Goal: Information Seeking & Learning: Learn about a topic

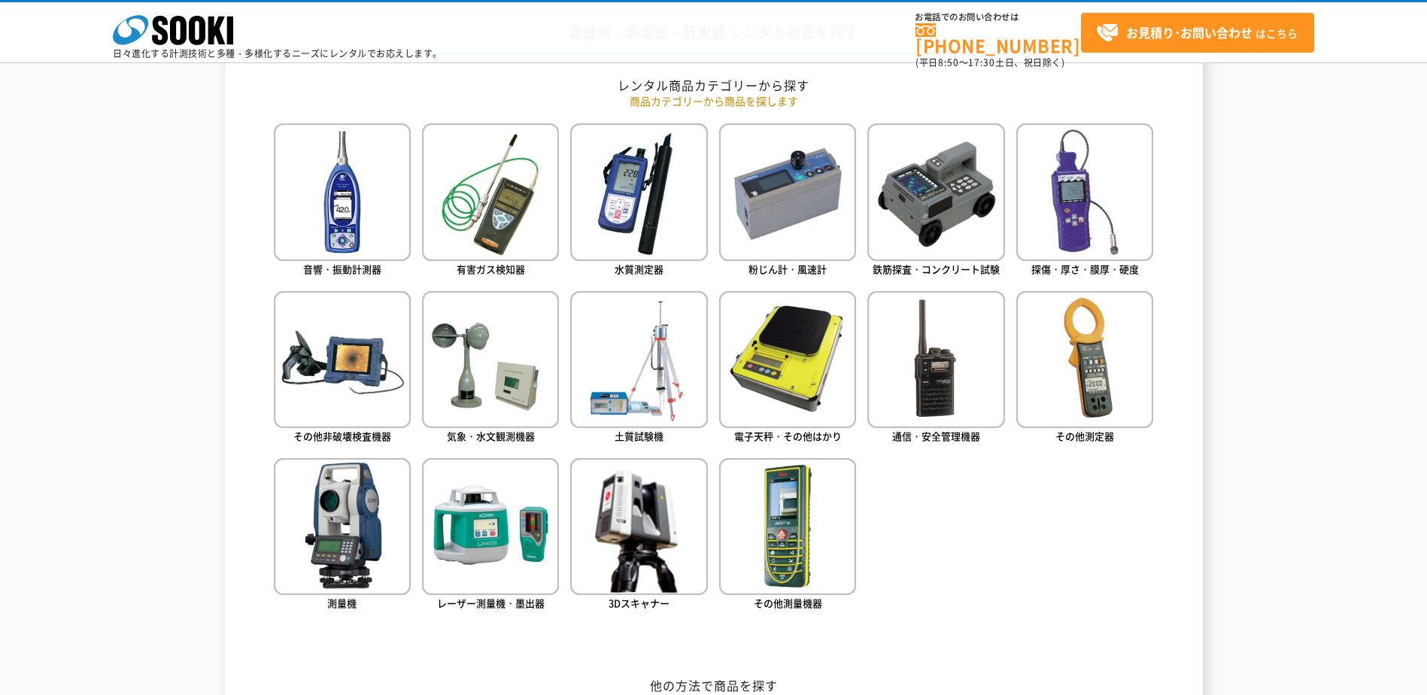
scroll to position [677, 0]
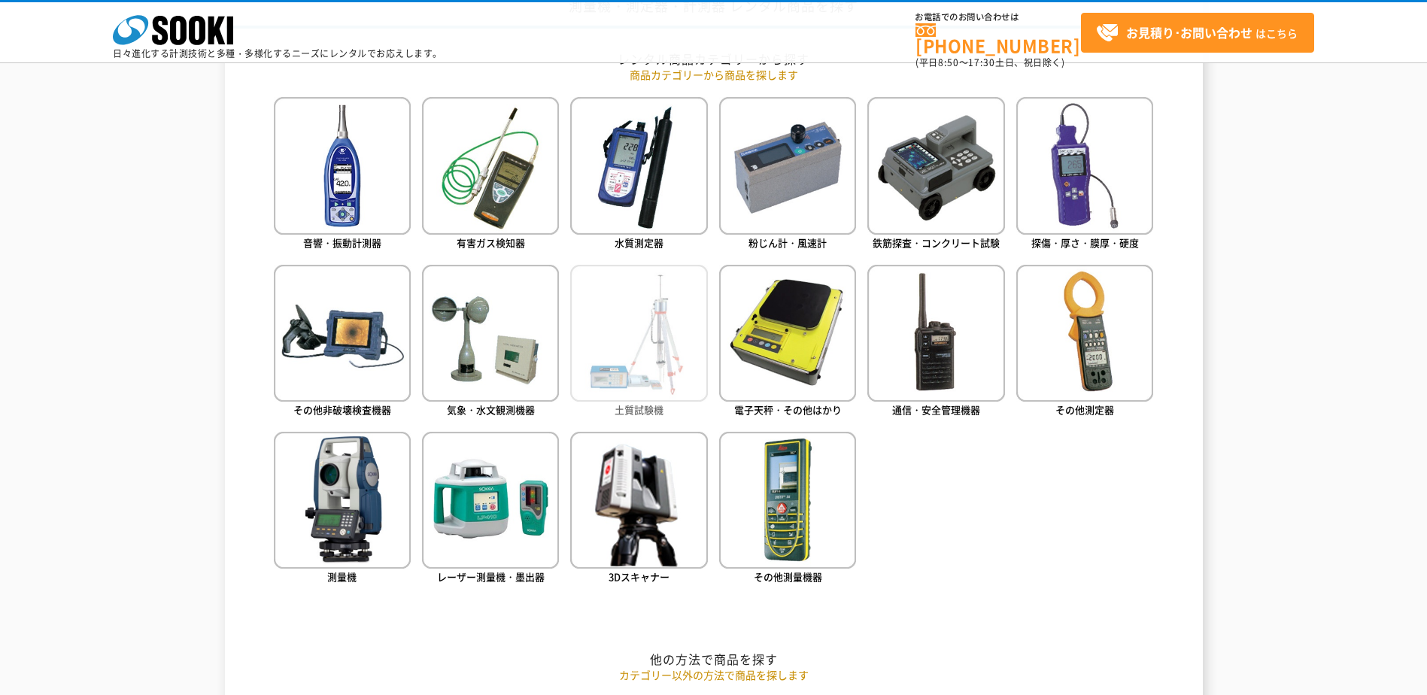
click at [669, 353] on img at bounding box center [638, 333] width 137 height 137
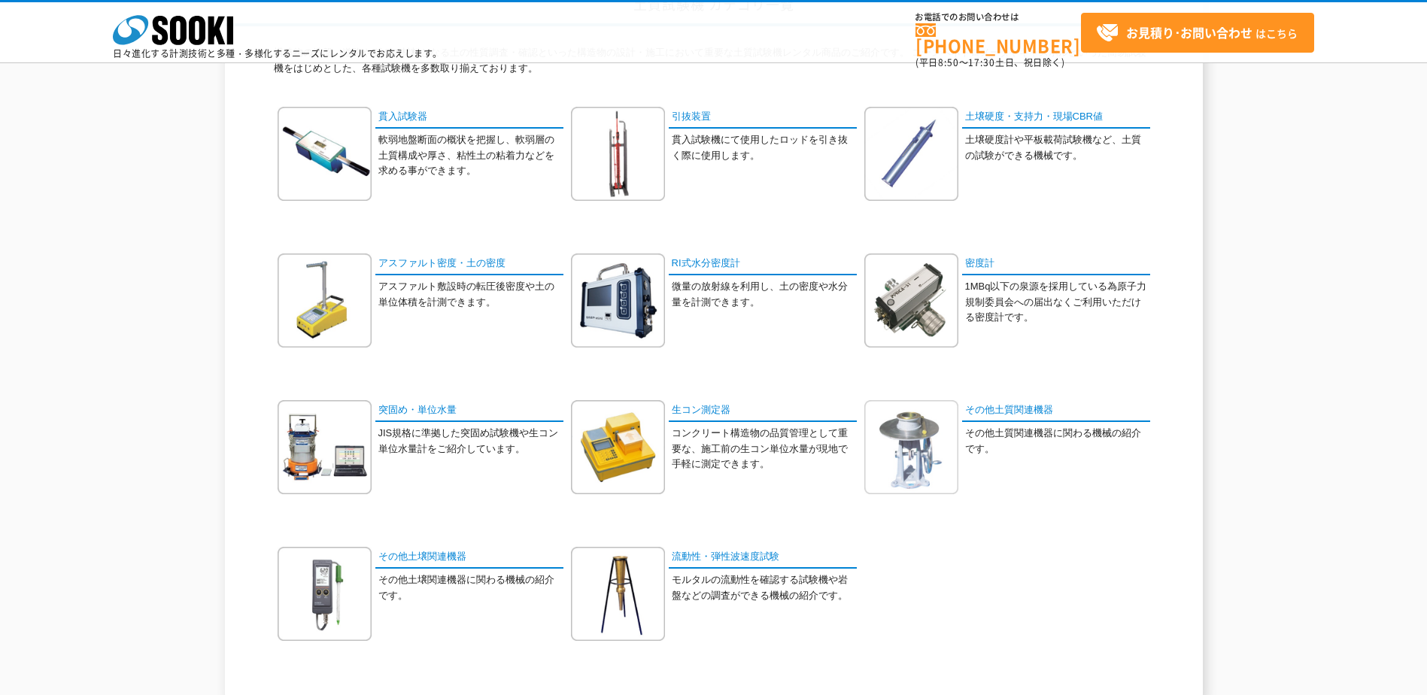
scroll to position [150, 0]
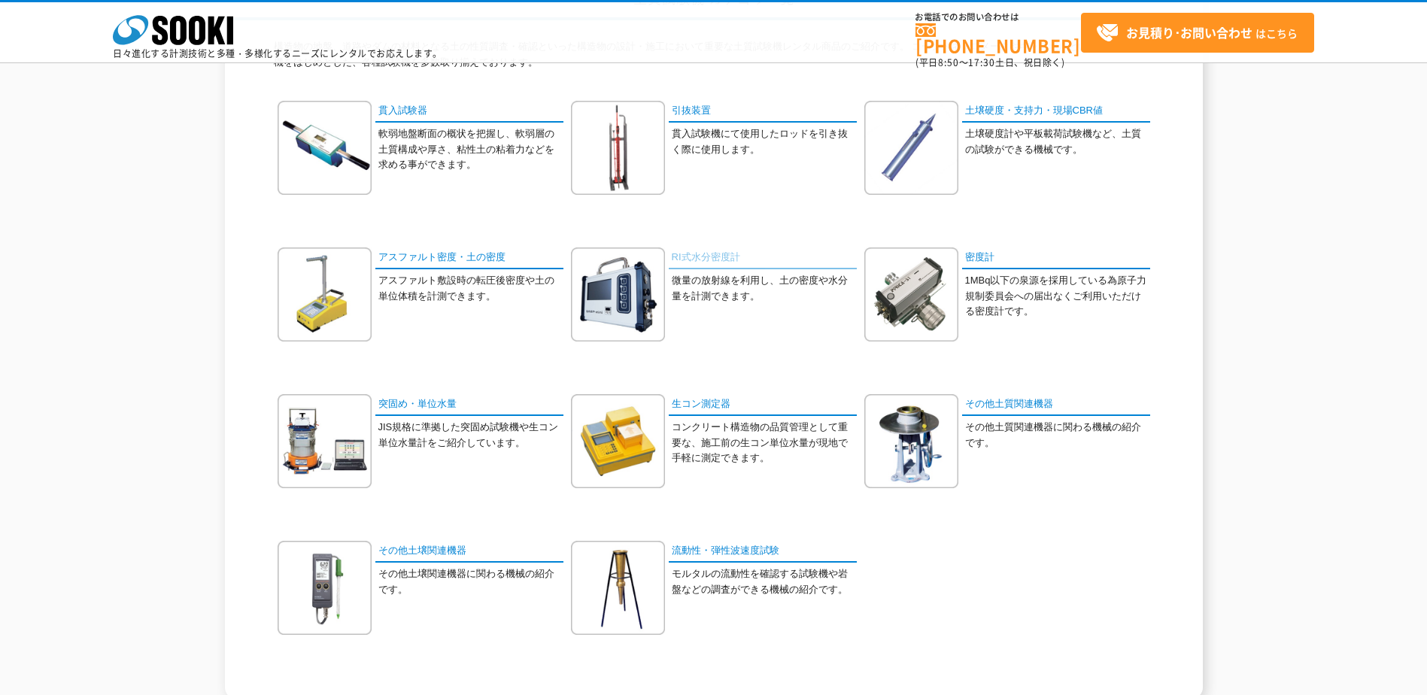
click at [721, 259] on link "RI式水分密度計" at bounding box center [763, 258] width 188 height 22
click at [432, 554] on link "その他土壌関連機器" at bounding box center [469, 552] width 188 height 22
click at [688, 259] on link "RI式水分密度計" at bounding box center [763, 258] width 188 height 22
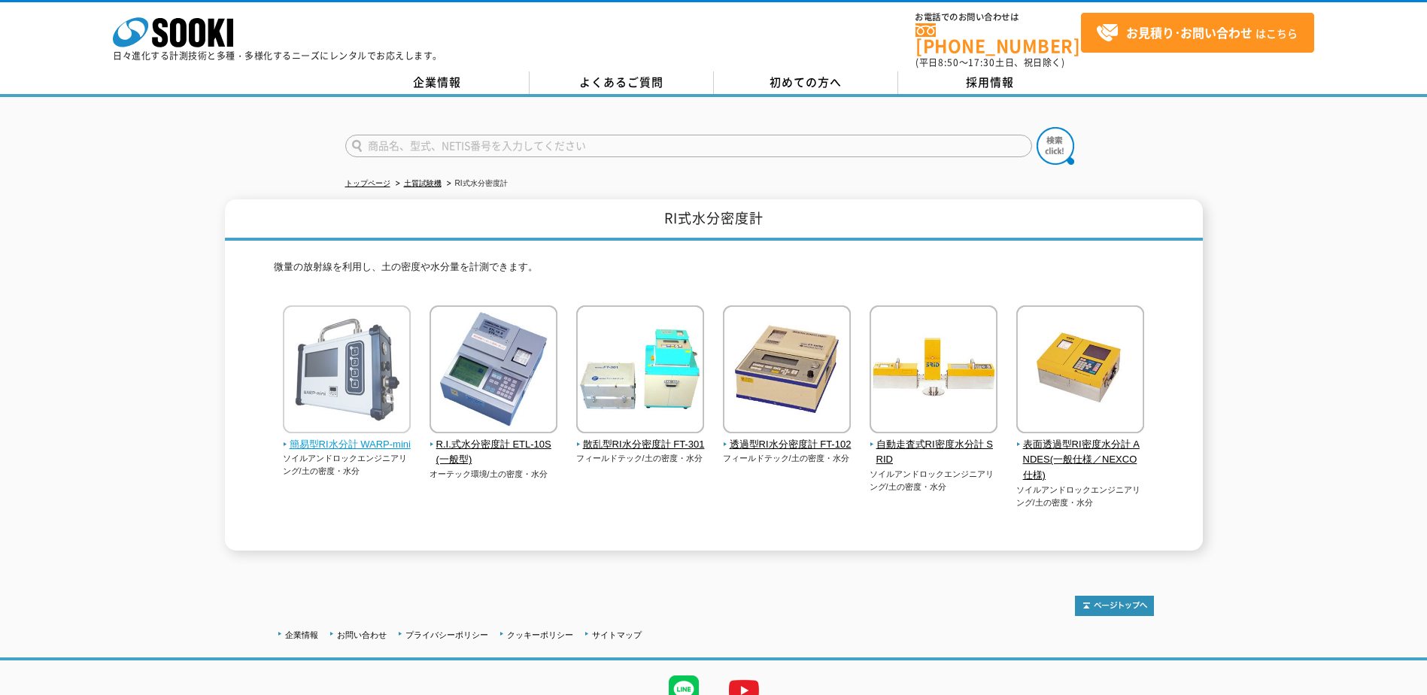
click at [374, 437] on span "簡易型RI水分計 WARP-mini" at bounding box center [347, 445] width 129 height 16
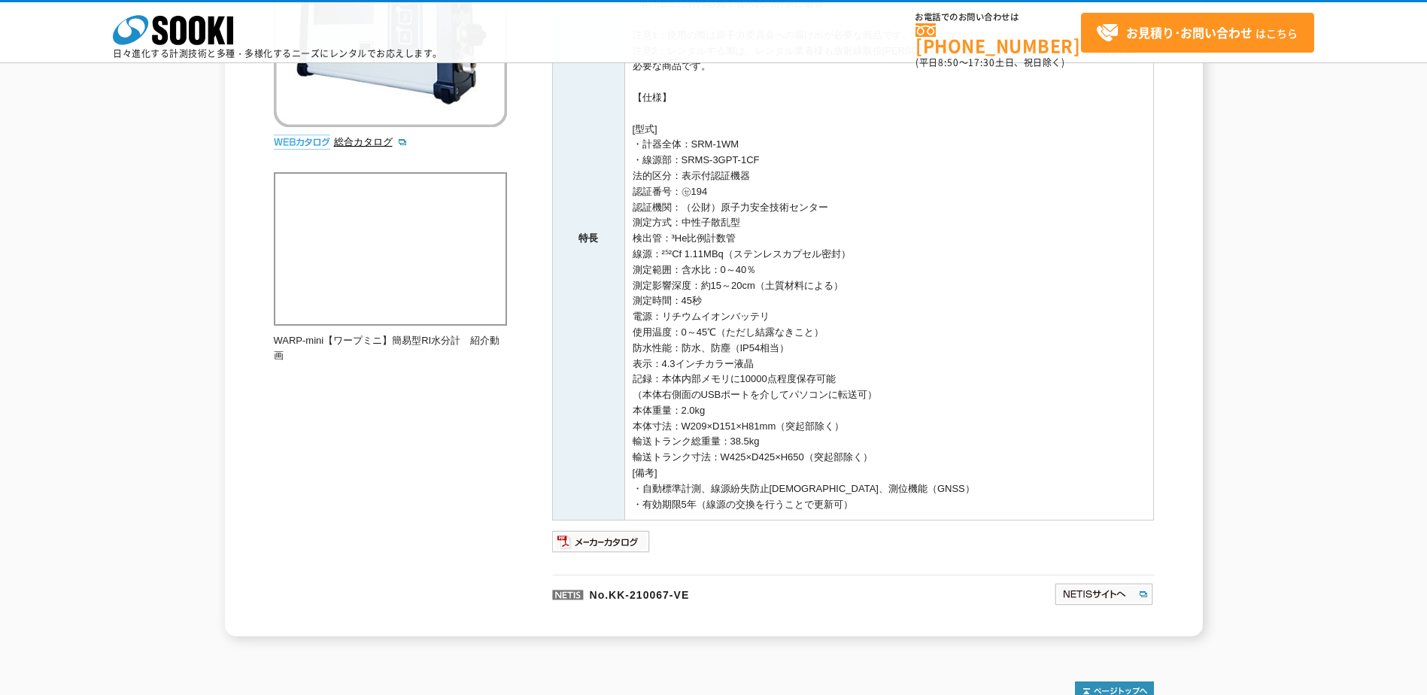
scroll to position [111, 0]
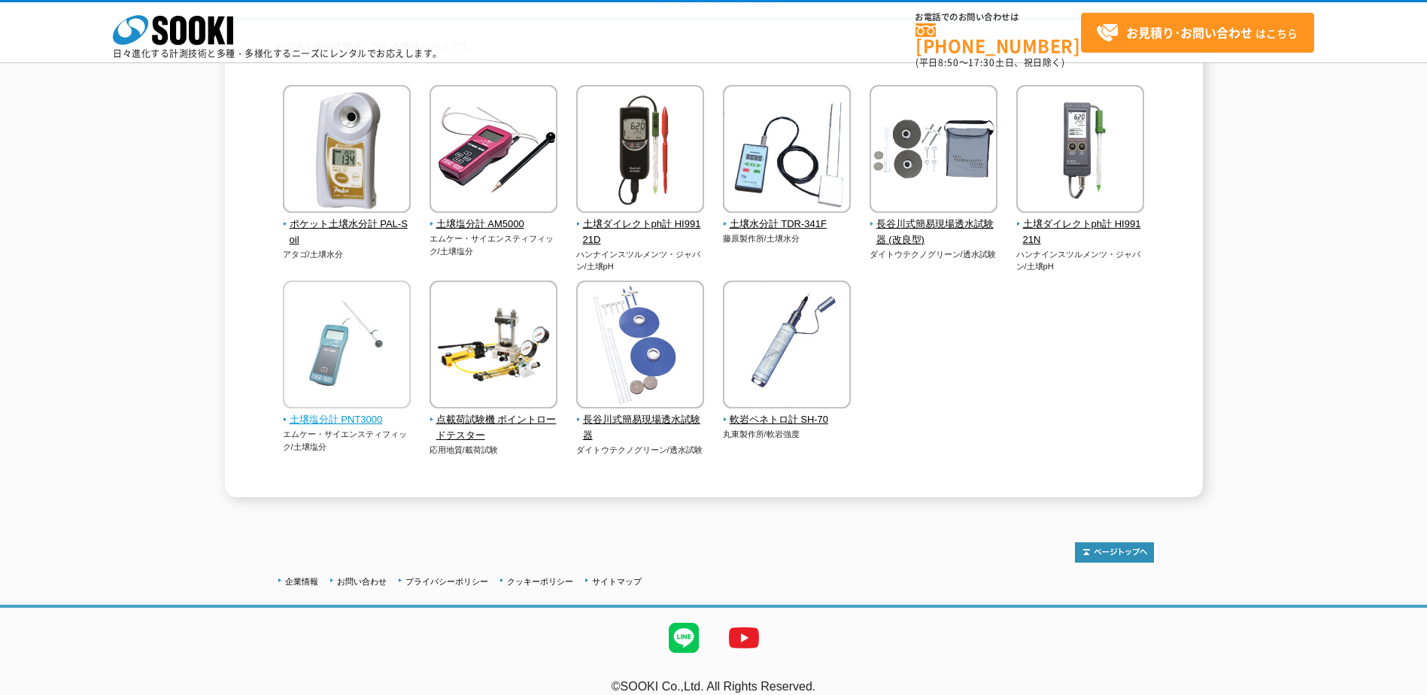
scroll to position [75, 0]
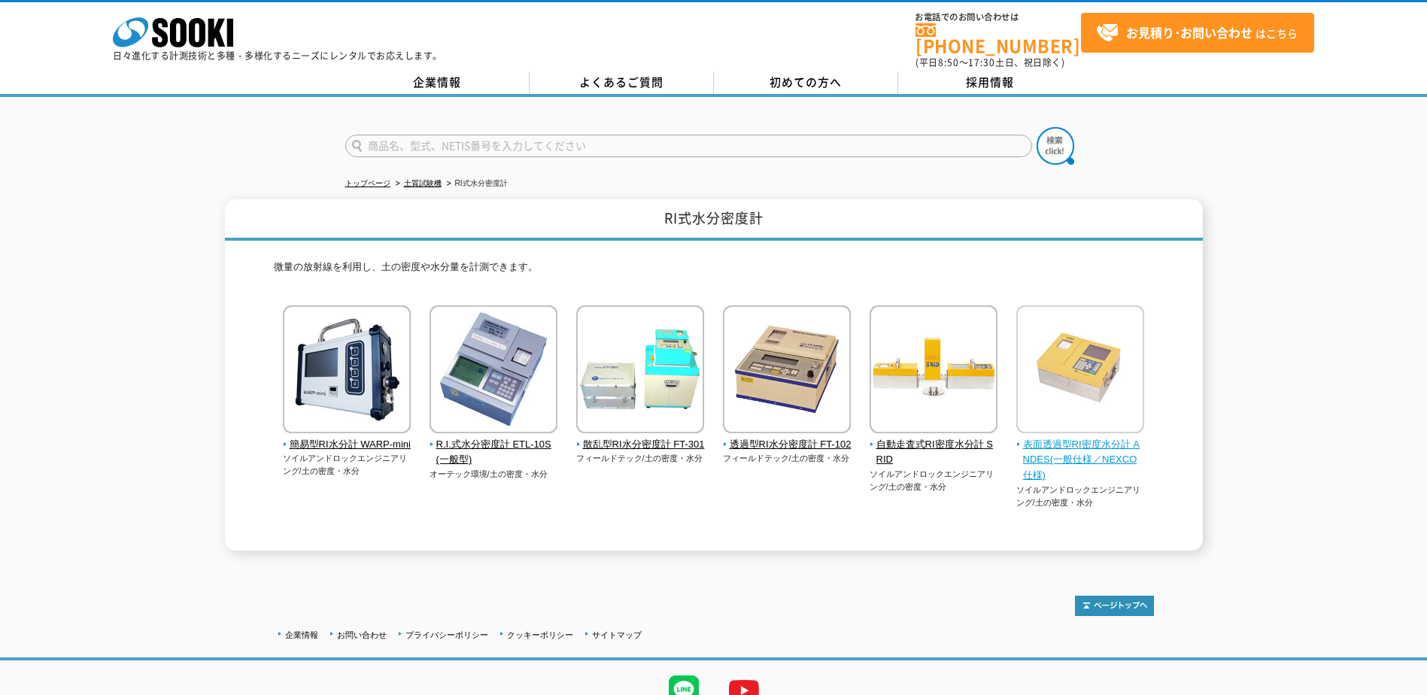
click at [1088, 440] on span "表面透過型RI密度水分計 ANDES(一般仕様／NEXCO仕様)" at bounding box center [1080, 460] width 129 height 47
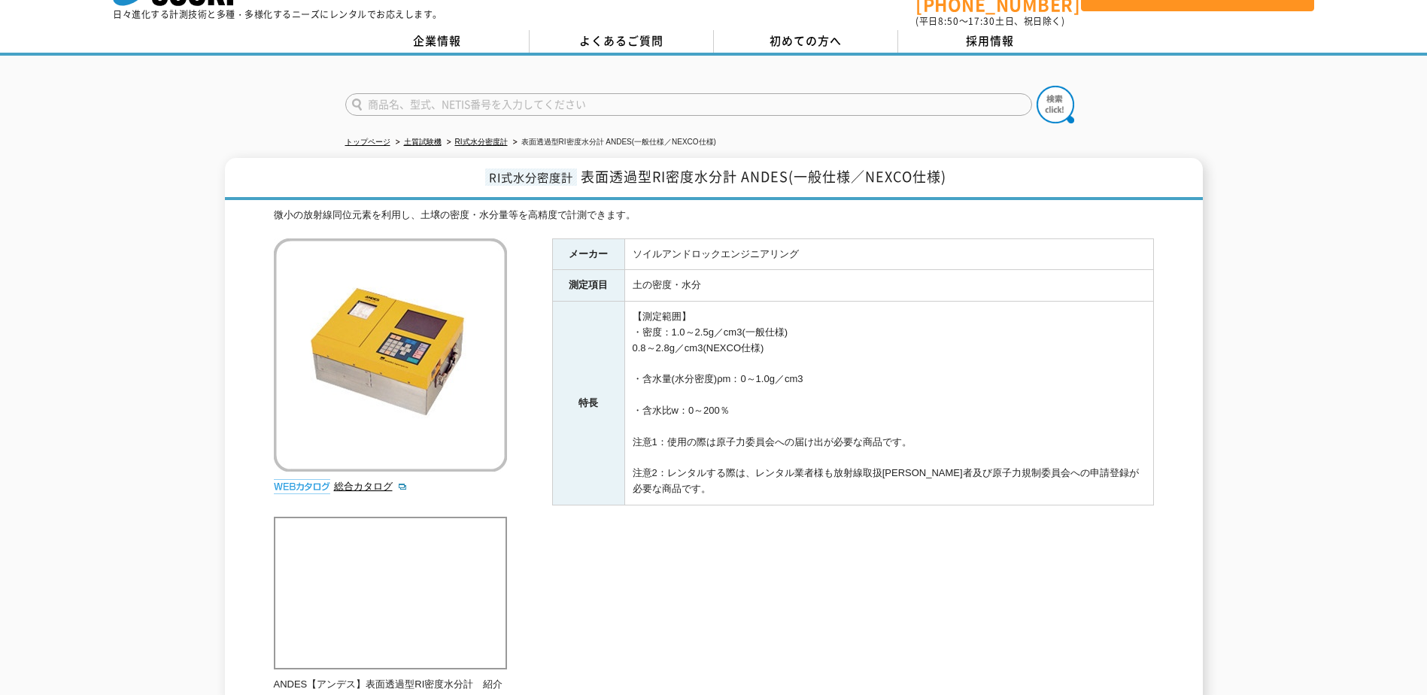
scroll to position [75, 0]
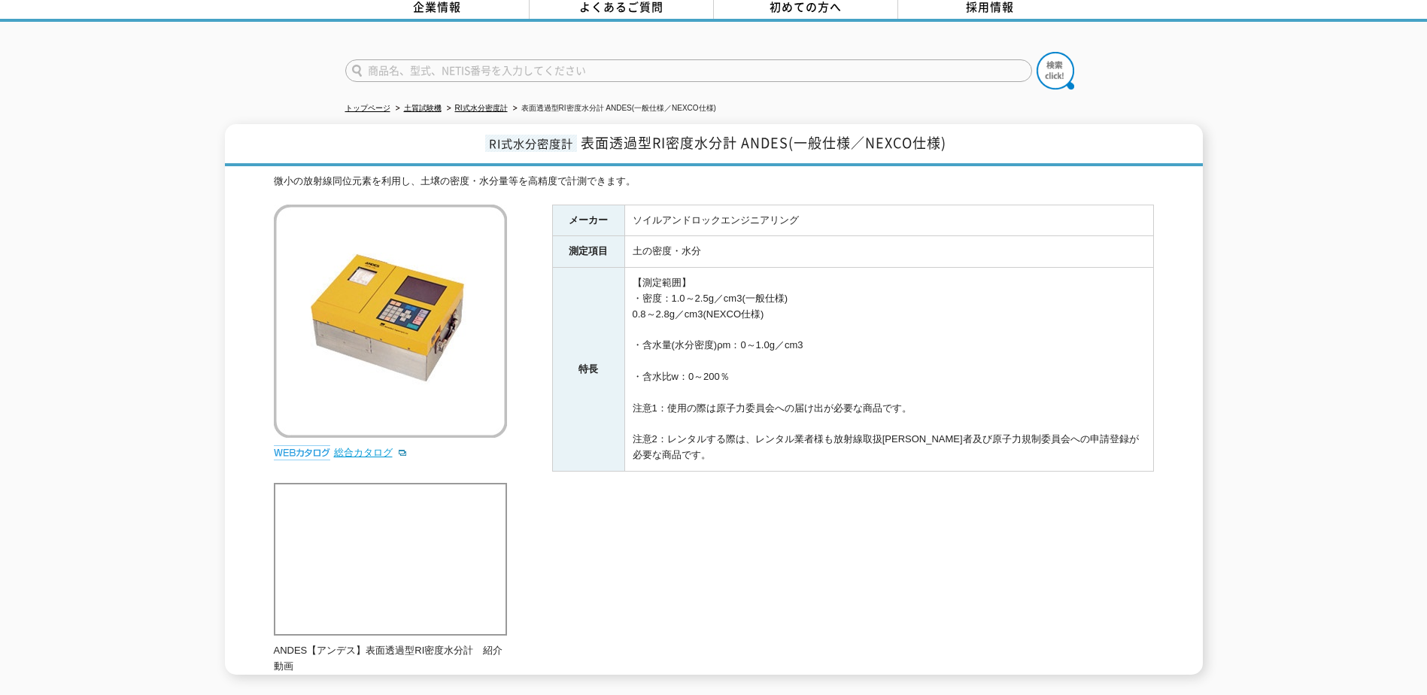
click at [369, 447] on link "総合カタログ" at bounding box center [371, 452] width 74 height 11
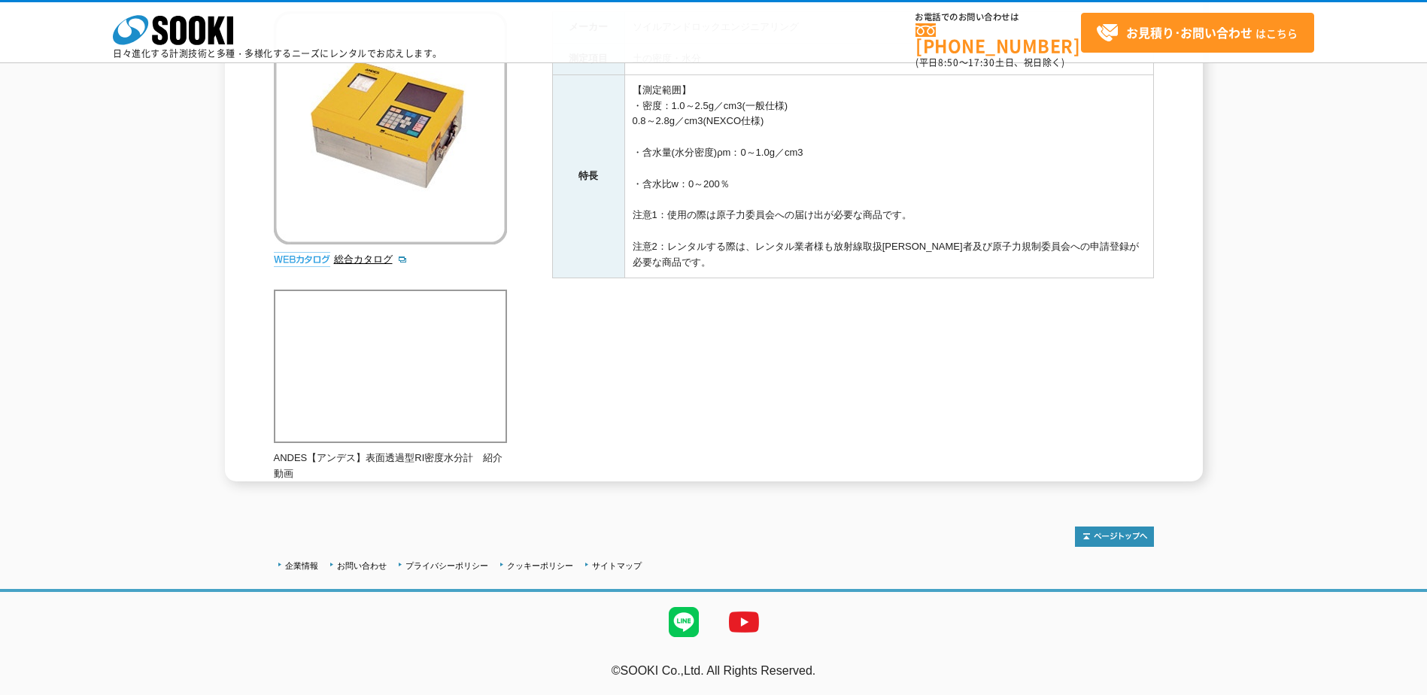
scroll to position [0, 0]
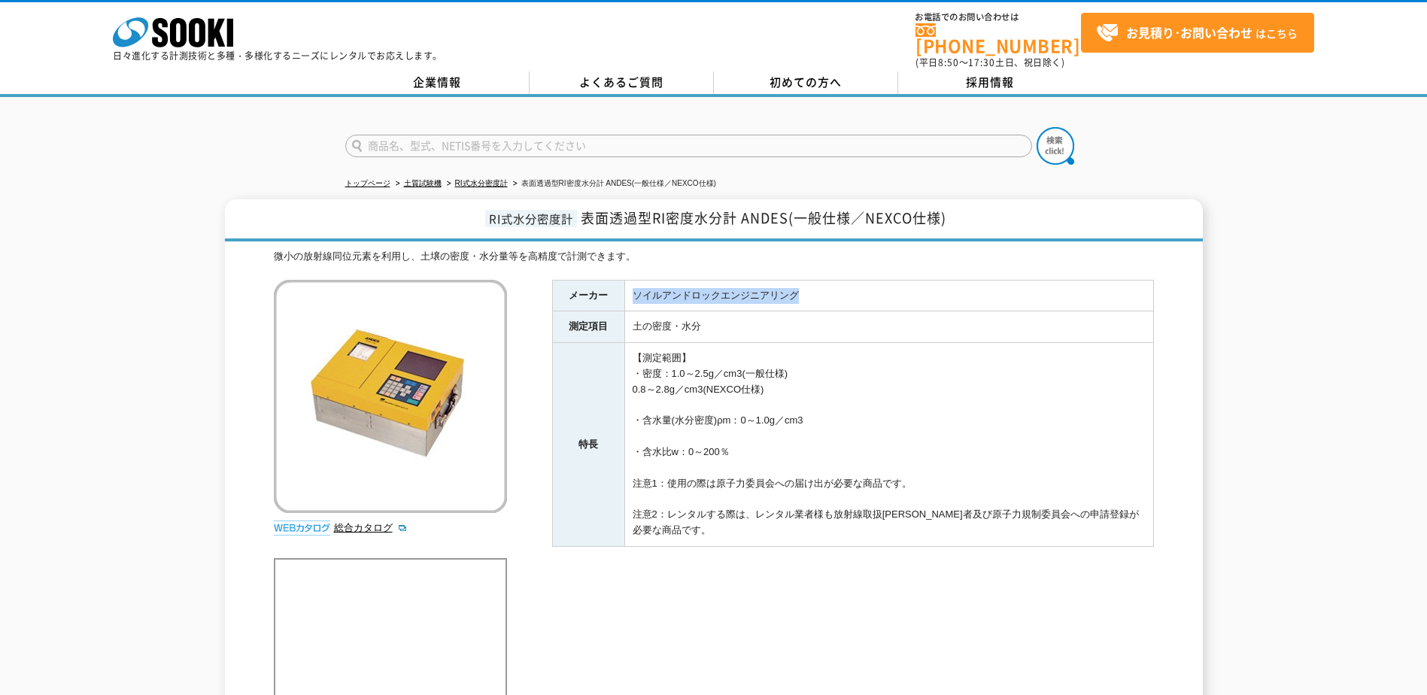
drag, startPoint x: 819, startPoint y: 287, endPoint x: 632, endPoint y: 287, distance: 187.3
click at [632, 287] on td "ソイルアンドロックエンジニアリング" at bounding box center [888, 296] width 529 height 32
copy td "ソイルアンドロックエンジニアリング"
